Goal: Feedback & Contribution: Leave review/rating

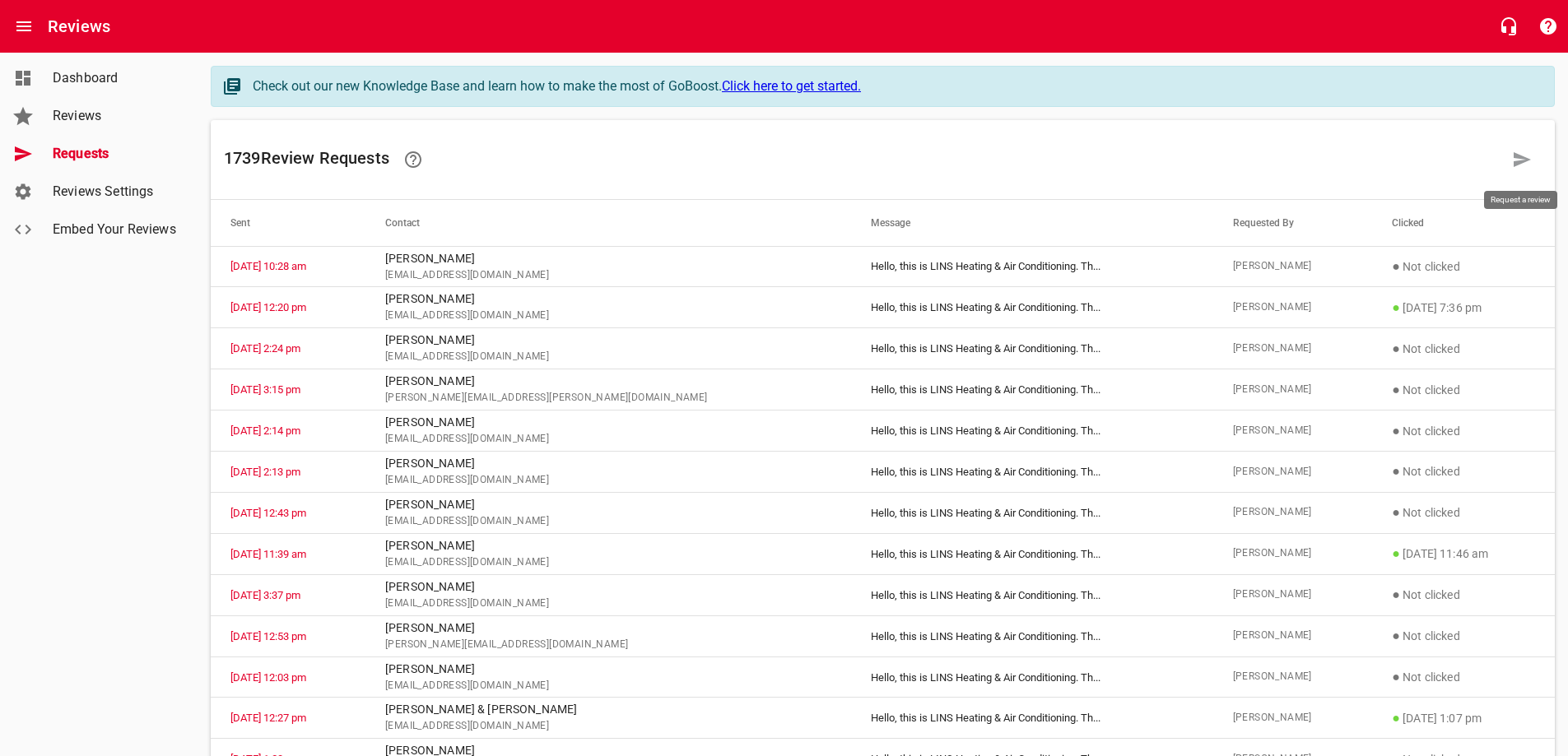
click at [1516, 163] on icon at bounding box center [1522, 159] width 17 height 15
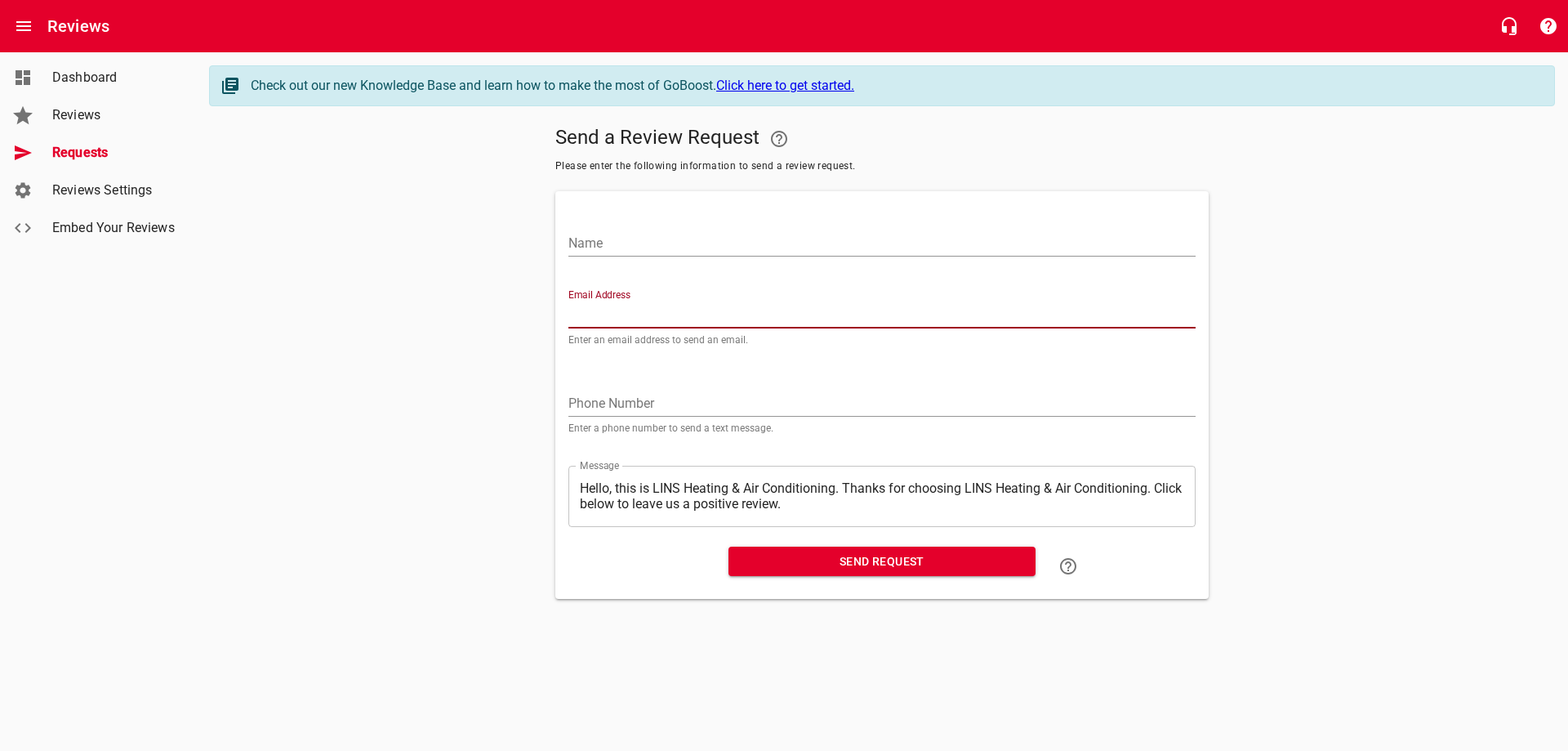
click at [642, 309] on input "Email Address" at bounding box center [882, 315] width 627 height 26
paste input "[EMAIL_ADDRESS][DOMAIN_NAME]"
type input "[EMAIL_ADDRESS][DOMAIN_NAME]"
click at [667, 245] on input "Name" at bounding box center [882, 244] width 627 height 26
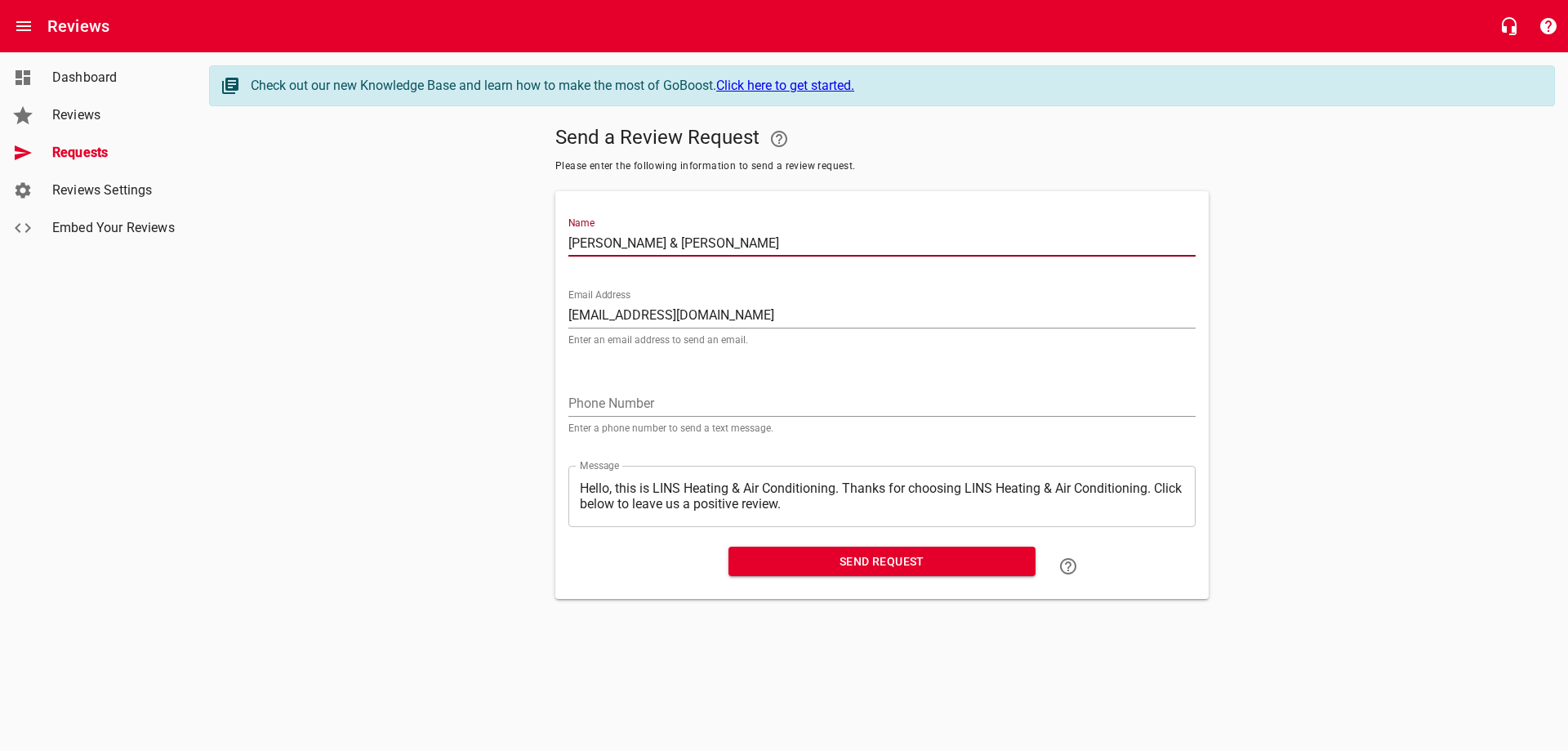
type input "[PERSON_NAME] & [PERSON_NAME]"
click at [865, 558] on span "Send Request" at bounding box center [883, 562] width 281 height 21
